Goal: Information Seeking & Learning: Learn about a topic

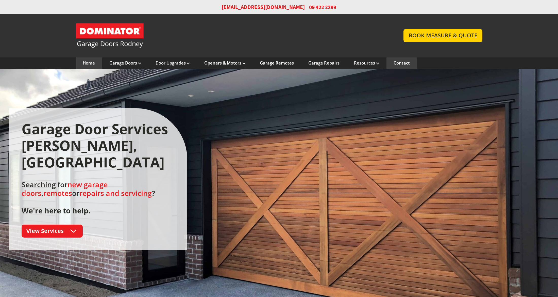
click at [401, 64] on link "Contact" at bounding box center [402, 63] width 16 height 6
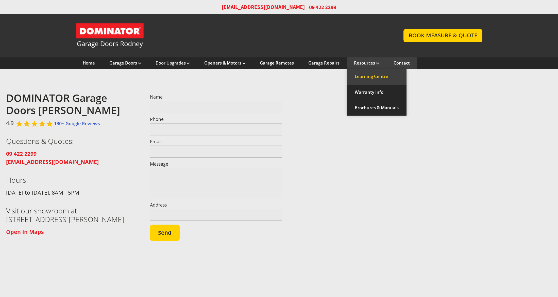
click at [364, 74] on link "Learning Centre" at bounding box center [377, 76] width 60 height 15
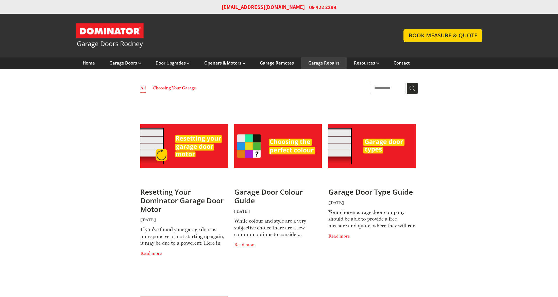
click at [324, 63] on link "Garage Repairs" at bounding box center [323, 63] width 31 height 6
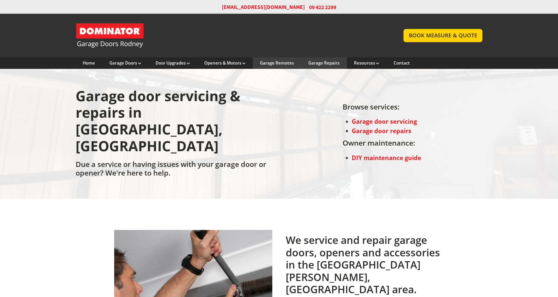
click at [282, 64] on link "Garage Remotes" at bounding box center [277, 63] width 34 height 6
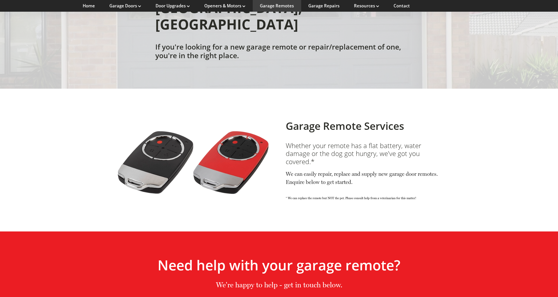
scroll to position [112, 0]
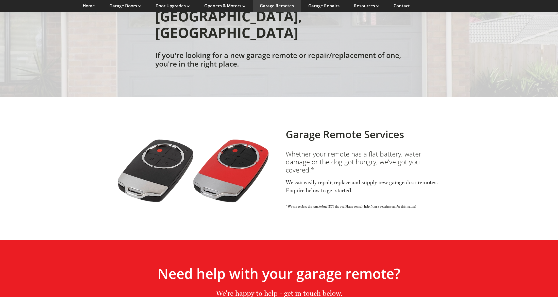
drag, startPoint x: 258, startPoint y: 134, endPoint x: 238, endPoint y: 139, distance: 21.4
click at [238, 139] on link at bounding box center [193, 168] width 158 height 79
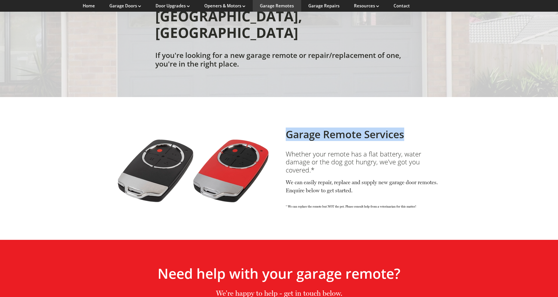
drag, startPoint x: 289, startPoint y: 102, endPoint x: 407, endPoint y: 104, distance: 118.8
click at [407, 128] on h2 "Garage Remote Services" at bounding box center [365, 134] width 158 height 12
copy h2 "Garage Remote Services"
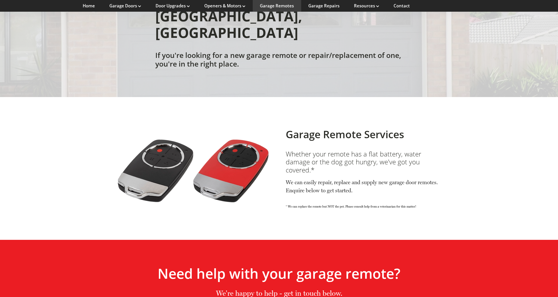
click at [290, 150] on h3 "Whether your remote has a flat battery, water damage or the dog got hungry, we'…" at bounding box center [365, 162] width 158 height 24
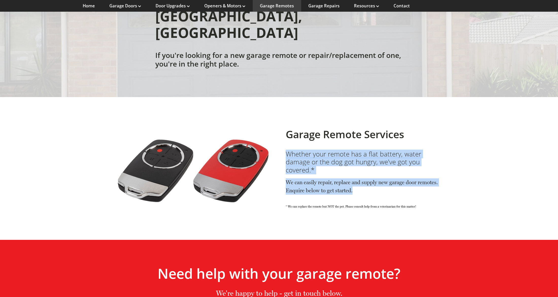
drag, startPoint x: 290, startPoint y: 122, endPoint x: 369, endPoint y: 156, distance: 85.5
click at [369, 156] on div "Whether your remote has a flat battery, water damage or the dog got hungry, we'…" at bounding box center [365, 172] width 158 height 44
copy div "Whether your remote has a flat battery, water damage or the dog got hungry, we'…"
